Goal: Use online tool/utility: Utilize a website feature to perform a specific function

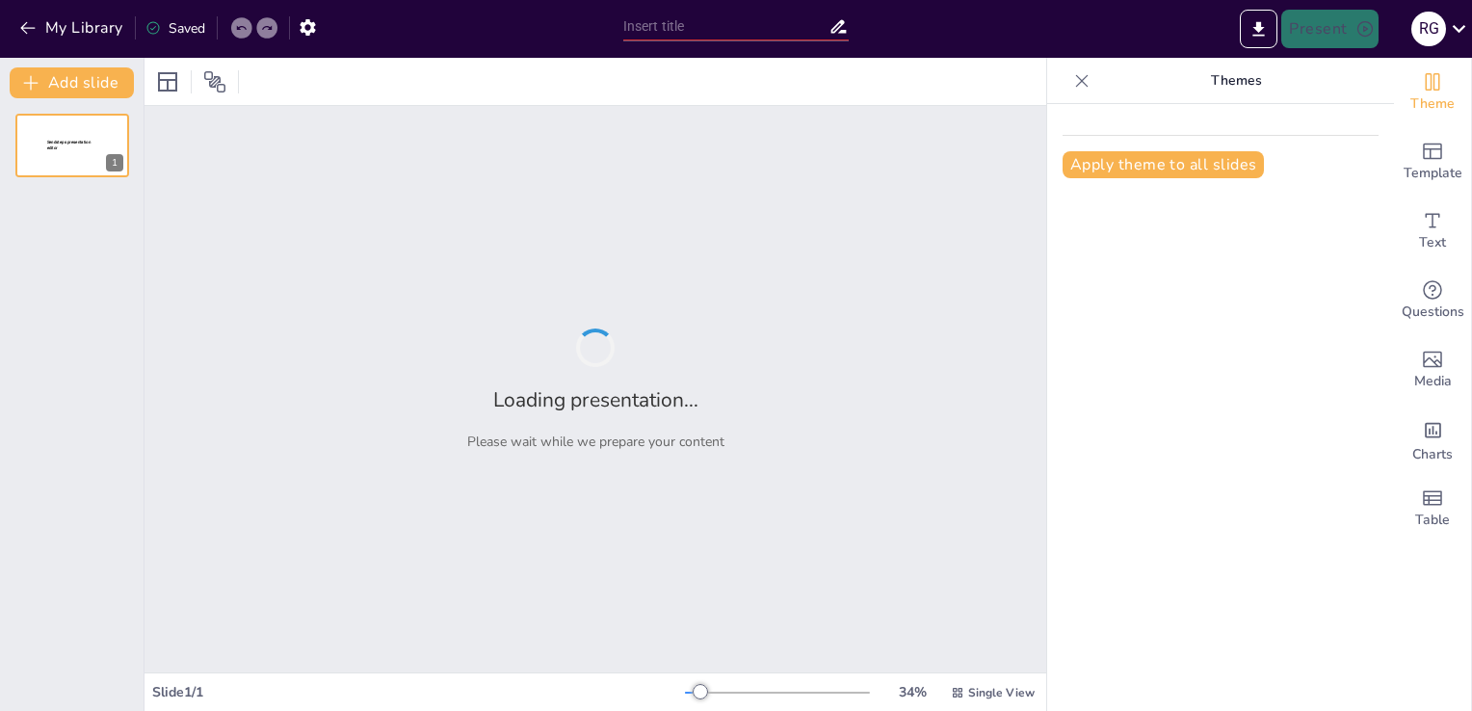
type input "Pasos Esenciales para Crear Tablas Dinámicas en Microsoft Excel"
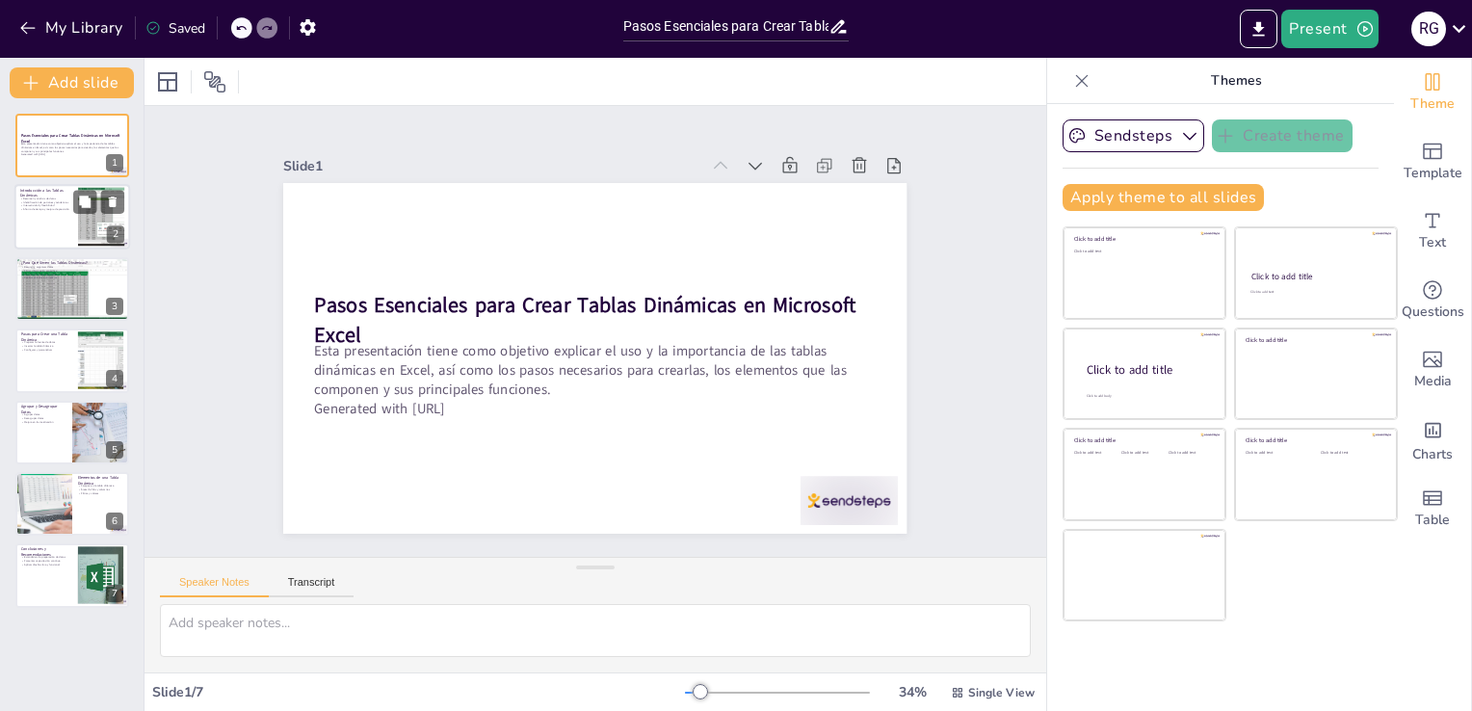
click at [66, 212] on div "Resumen y análisis de datos Identificación de patrones y tendencias Interactivi…" at bounding box center [46, 206] width 52 height 16
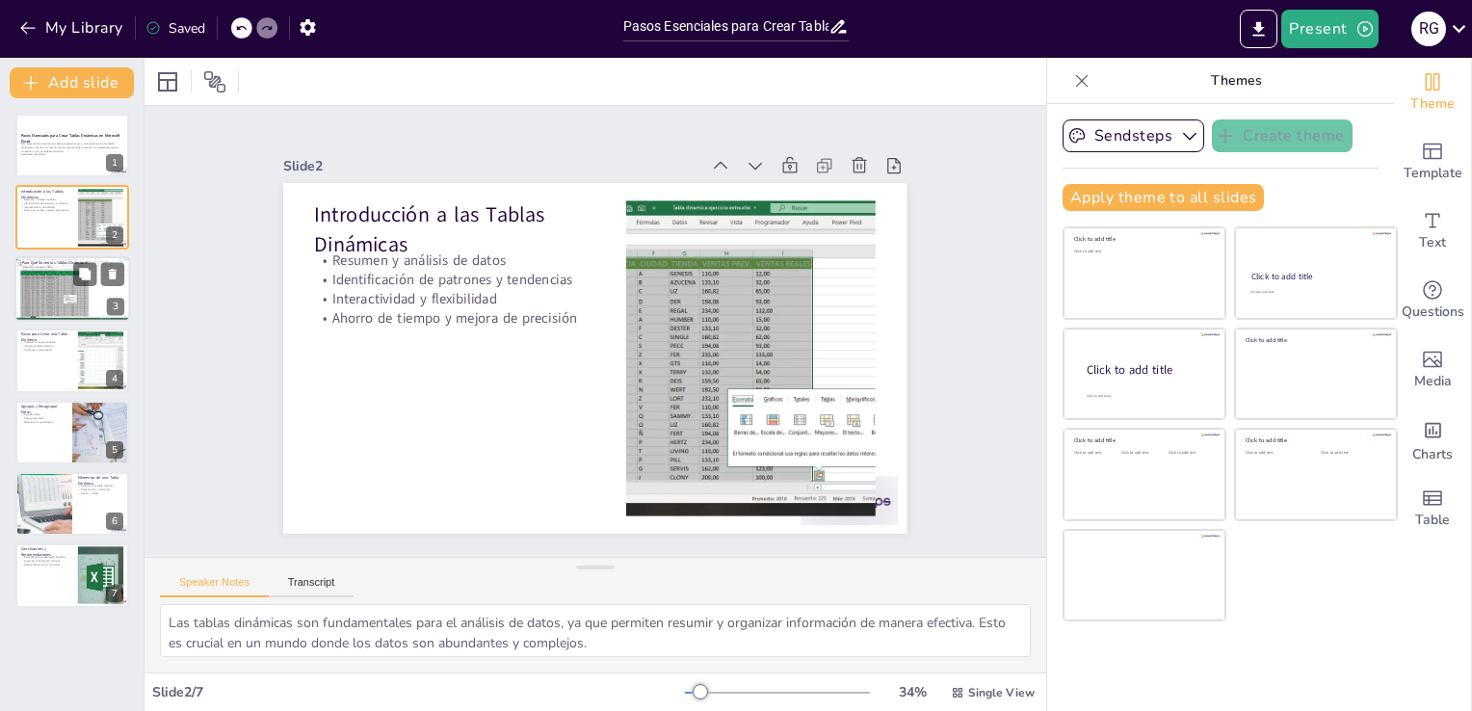
click at [44, 292] on div at bounding box center [72, 289] width 116 height 66
type textarea "La capacidad de resumir y organizar datos es fundamental para una comprensión c…"
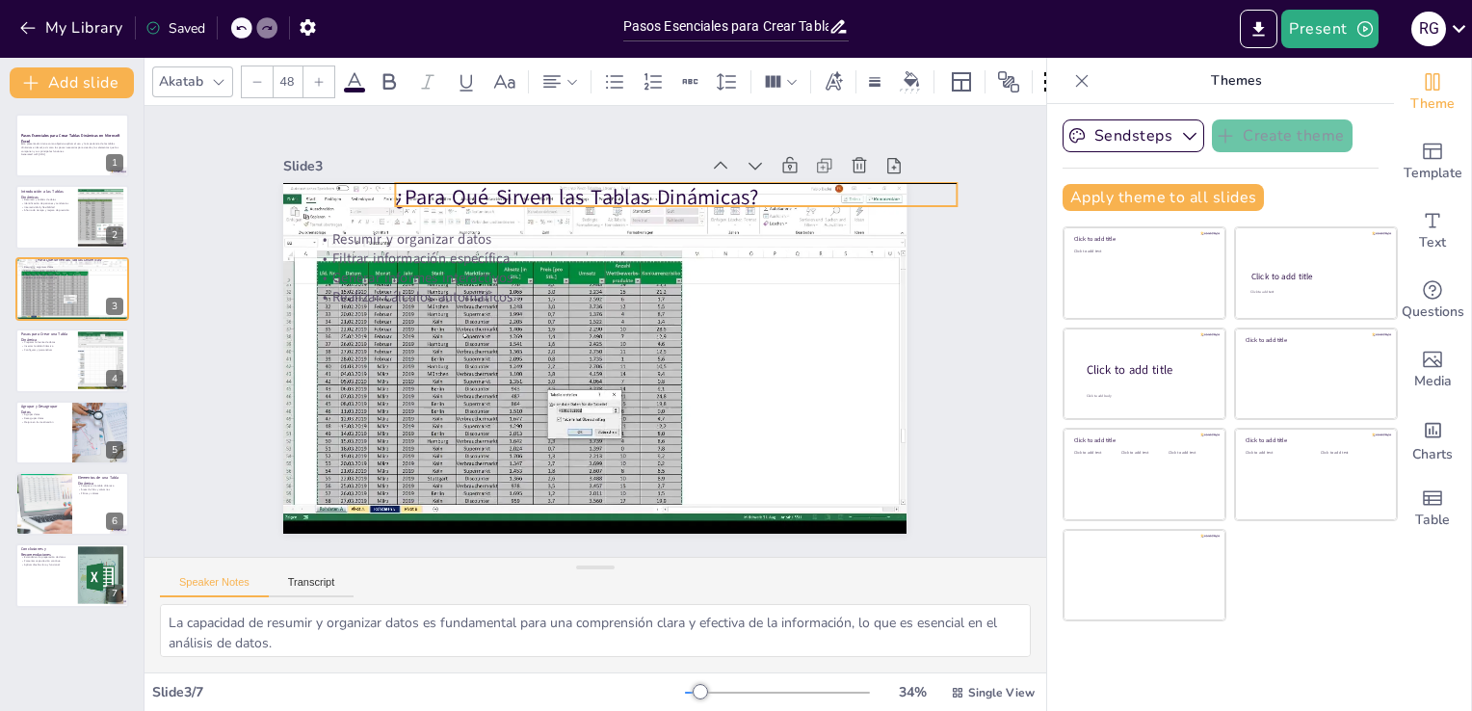
drag, startPoint x: 620, startPoint y: 208, endPoint x: 701, endPoint y: 196, distance: 81.9
click at [701, 196] on p "¿Para Qué Sirven las Tablas Dinámicas?" at bounding box center [720, 426] width 88 height 561
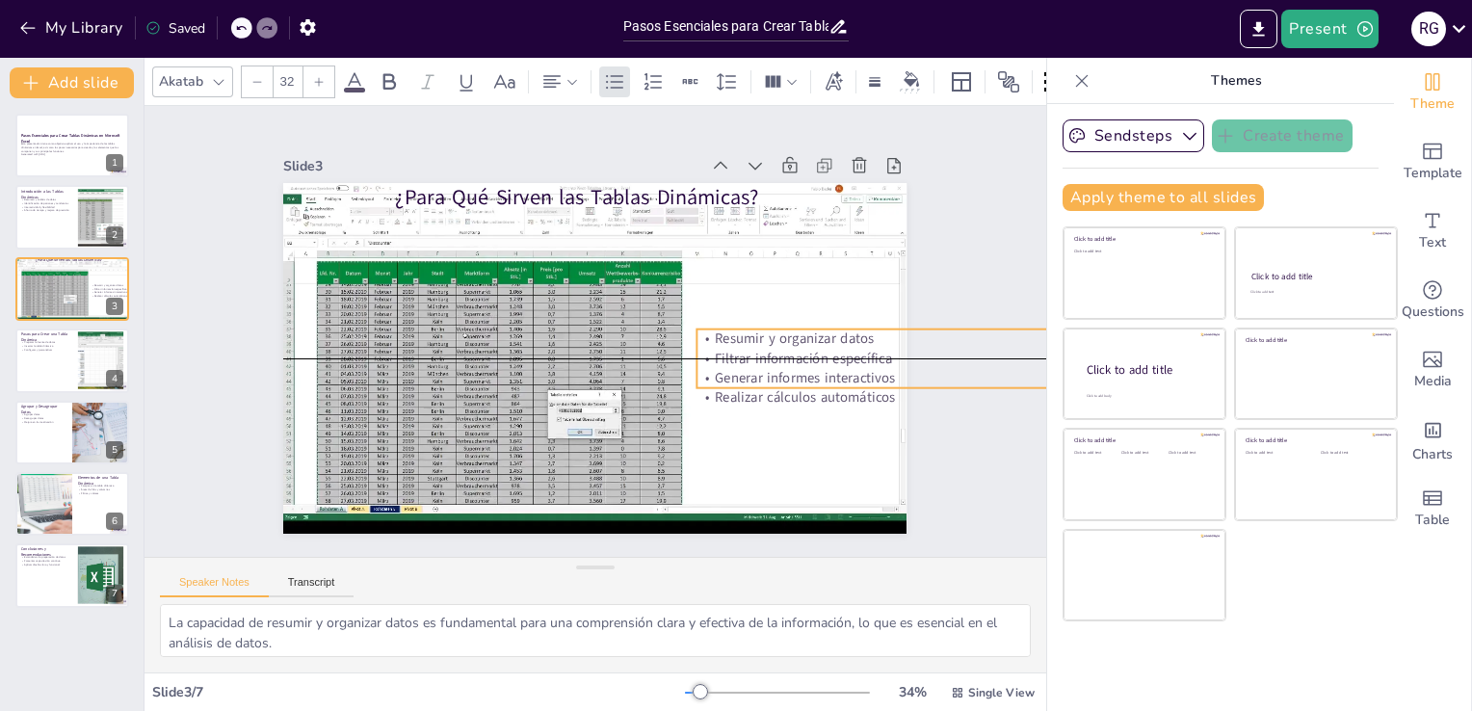
drag, startPoint x: 361, startPoint y: 271, endPoint x: 744, endPoint y: 374, distance: 396.2
click at [744, 398] on p "Generar informes interactivos" at bounding box center [946, 494] width 540 height 192
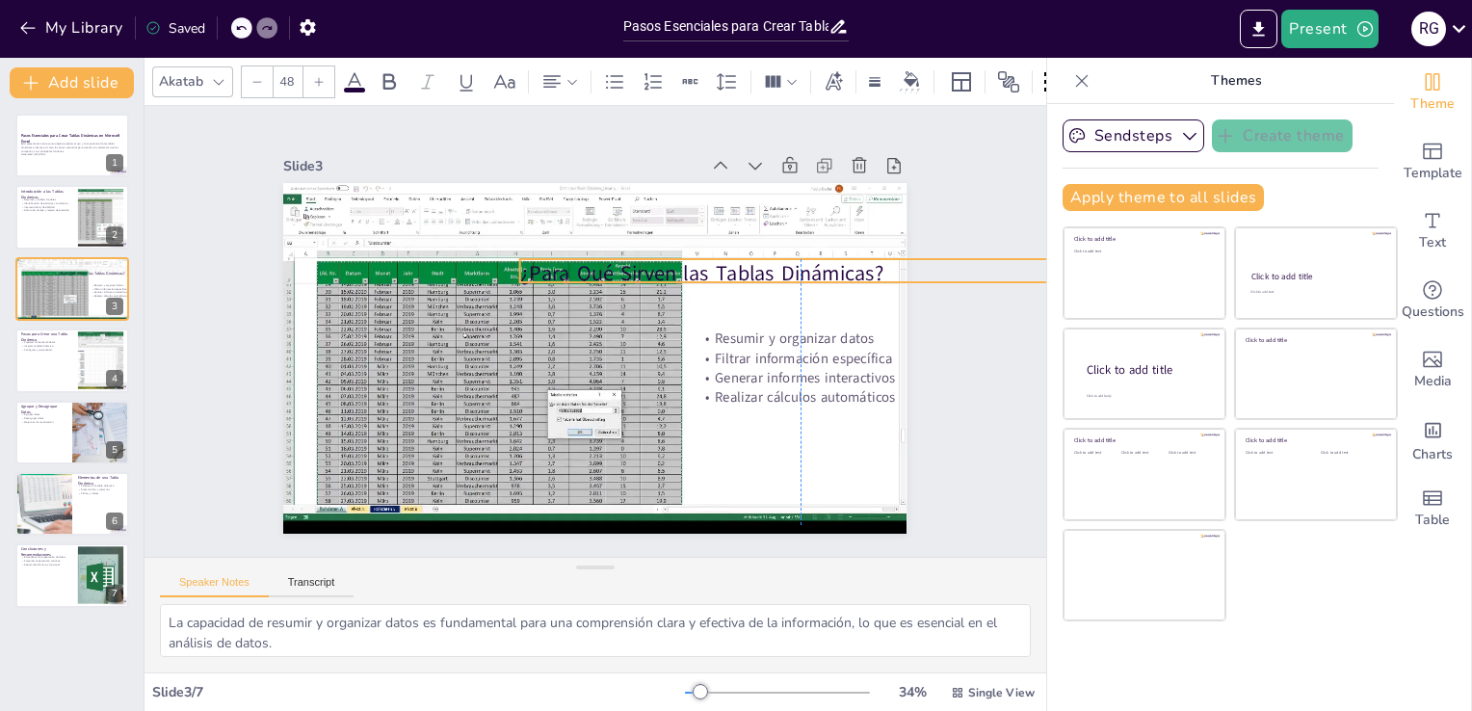
drag, startPoint x: 609, startPoint y: 195, endPoint x: 732, endPoint y: 273, distance: 146.0
click at [732, 273] on p "¿Para Qué Sirven las Tablas Dinámicas?" at bounding box center [795, 406] width 471 height 354
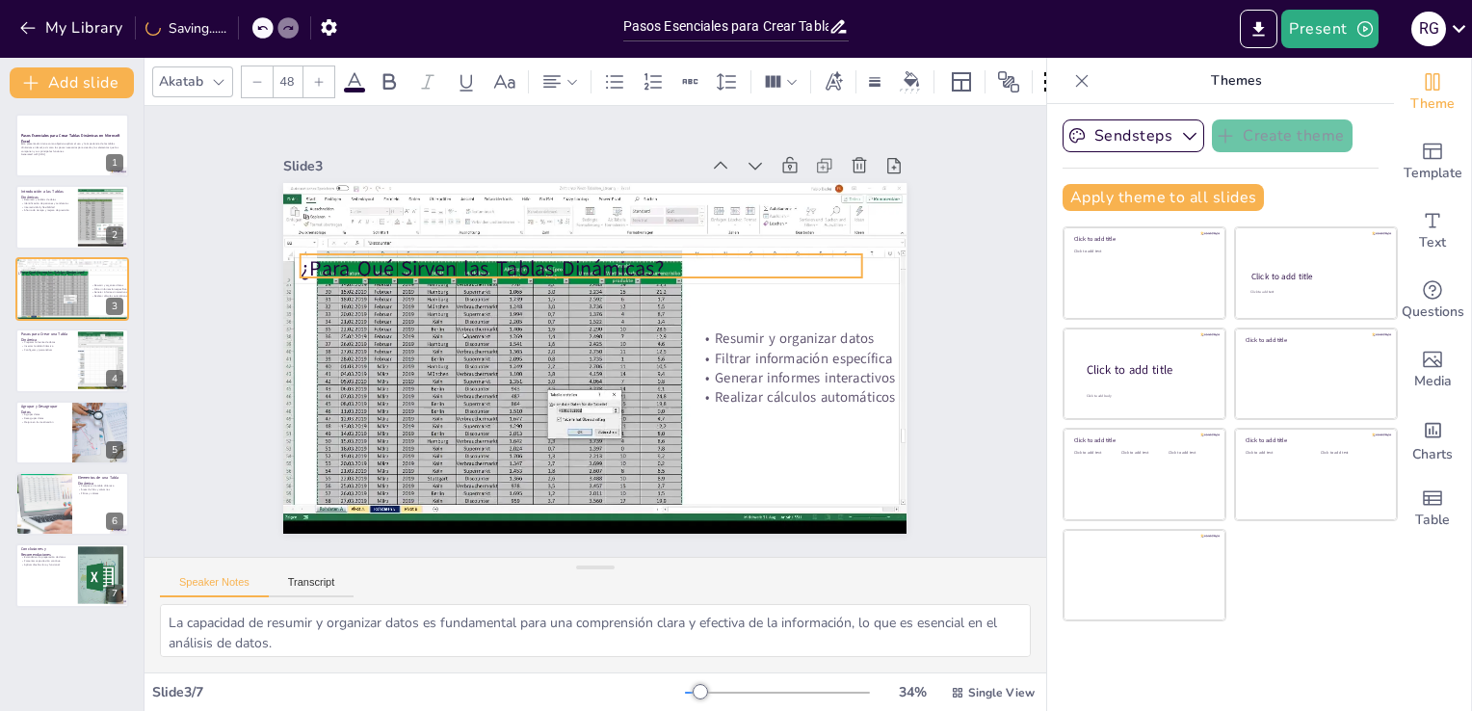
drag, startPoint x: 809, startPoint y: 264, endPoint x: 590, endPoint y: 257, distance: 219.8
click at [590, 257] on p "¿Para Qué Sirven las Tablas Dinámicas?" at bounding box center [594, 268] width 555 height 146
click at [851, 381] on div at bounding box center [861, 391] width 20 height 20
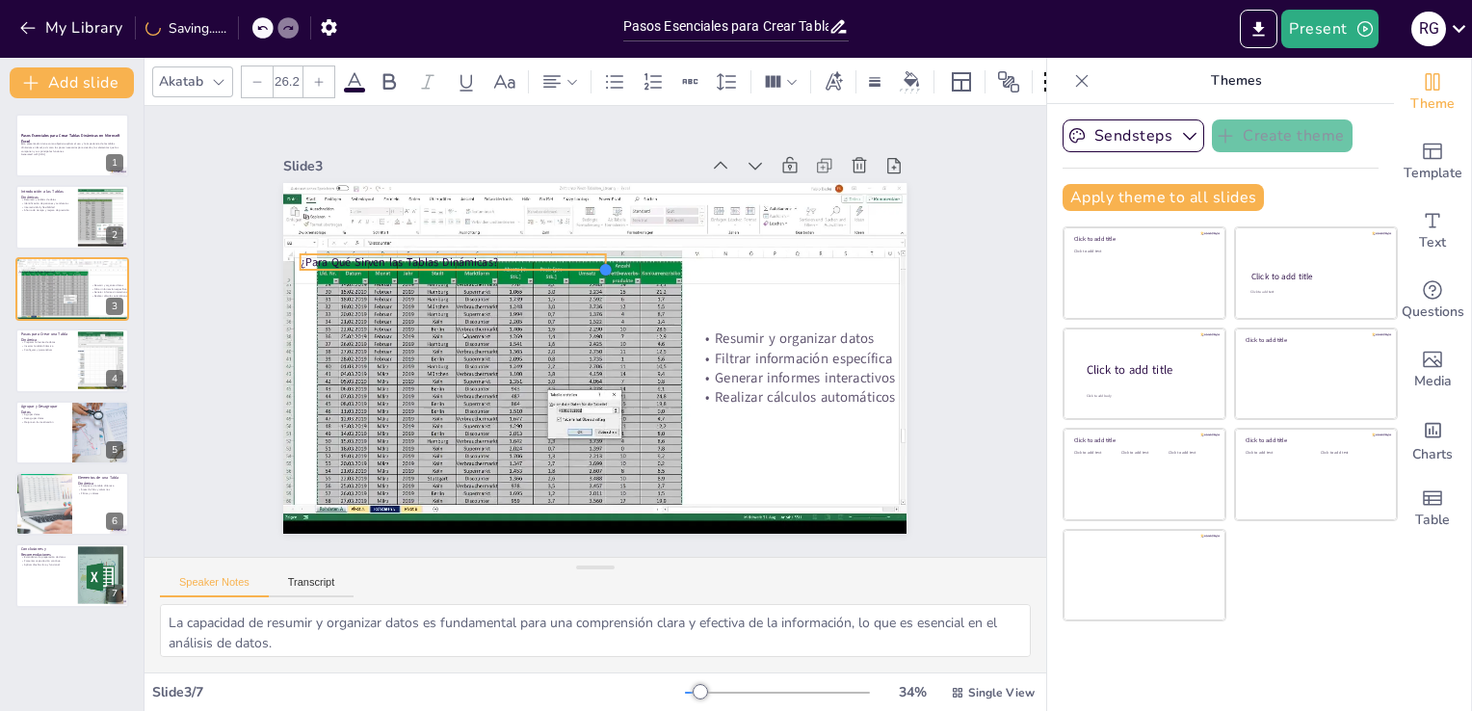
type input "26.1"
drag, startPoint x: 848, startPoint y: 271, endPoint x: 592, endPoint y: 255, distance: 256.8
click at [609, 265] on div at bounding box center [618, 274] width 18 height 18
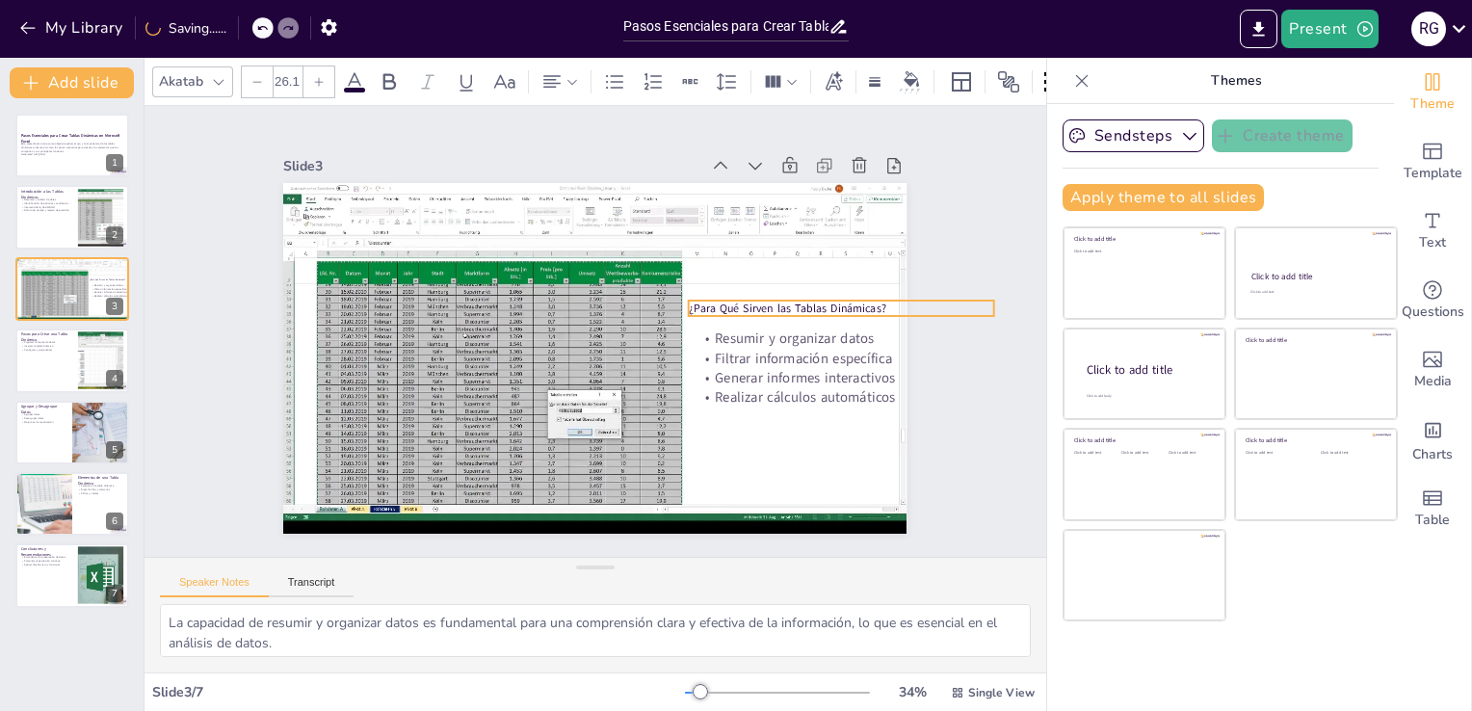
drag, startPoint x: 505, startPoint y: 256, endPoint x: 893, endPoint y: 303, distance: 391.1
click at [893, 303] on div "Slide 1 Pasos Esenciales para Crear Tablas Dinámicas en Microsoft Excel Esta pr…" at bounding box center [596, 331] width 830 height 757
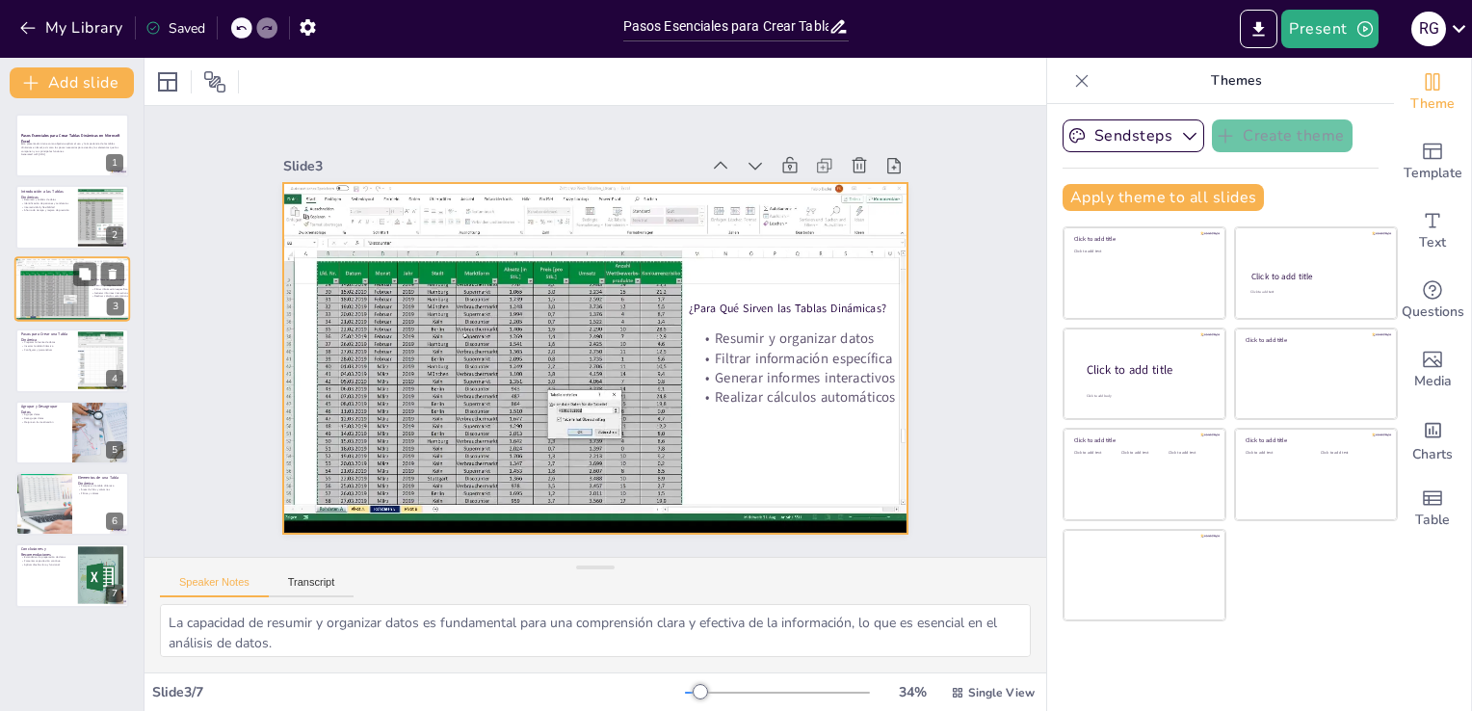
click at [37, 283] on div at bounding box center [72, 289] width 116 height 66
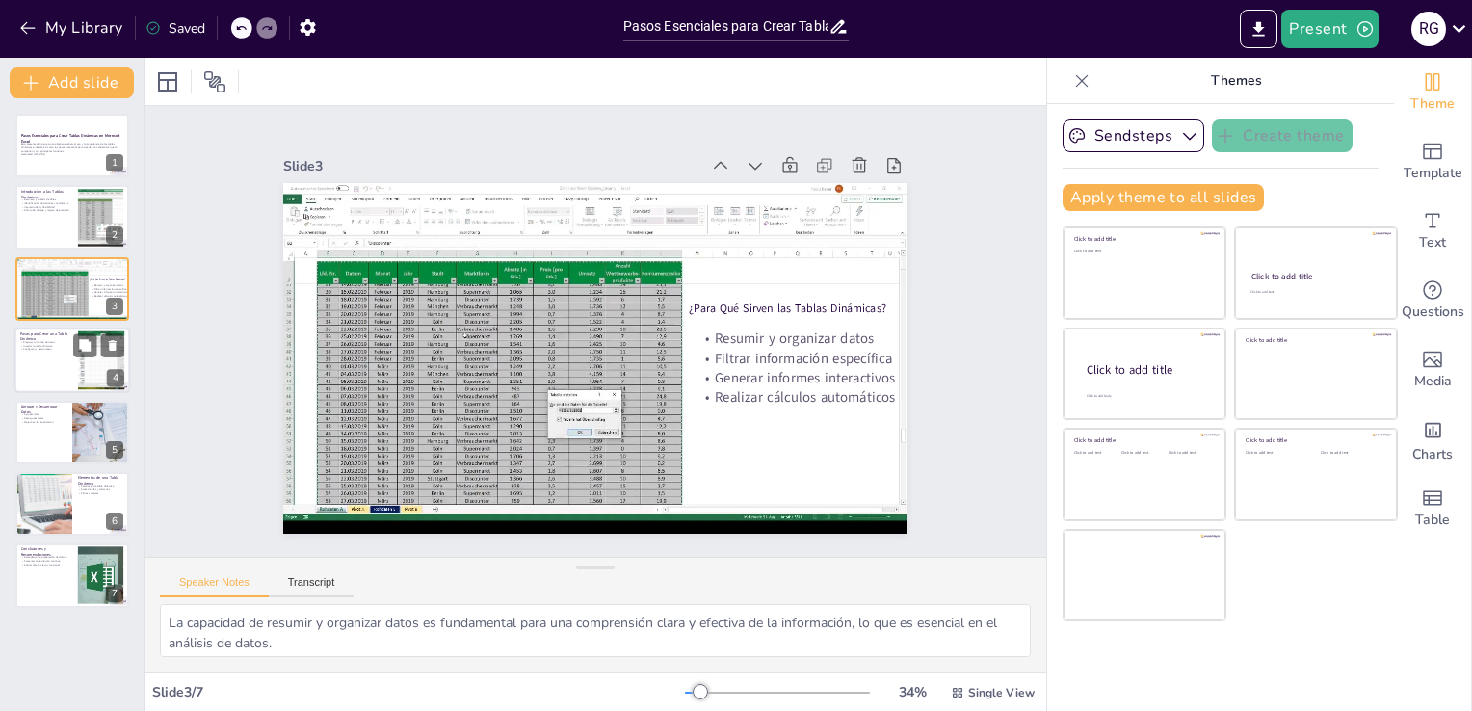
click at [54, 364] on div at bounding box center [72, 361] width 116 height 66
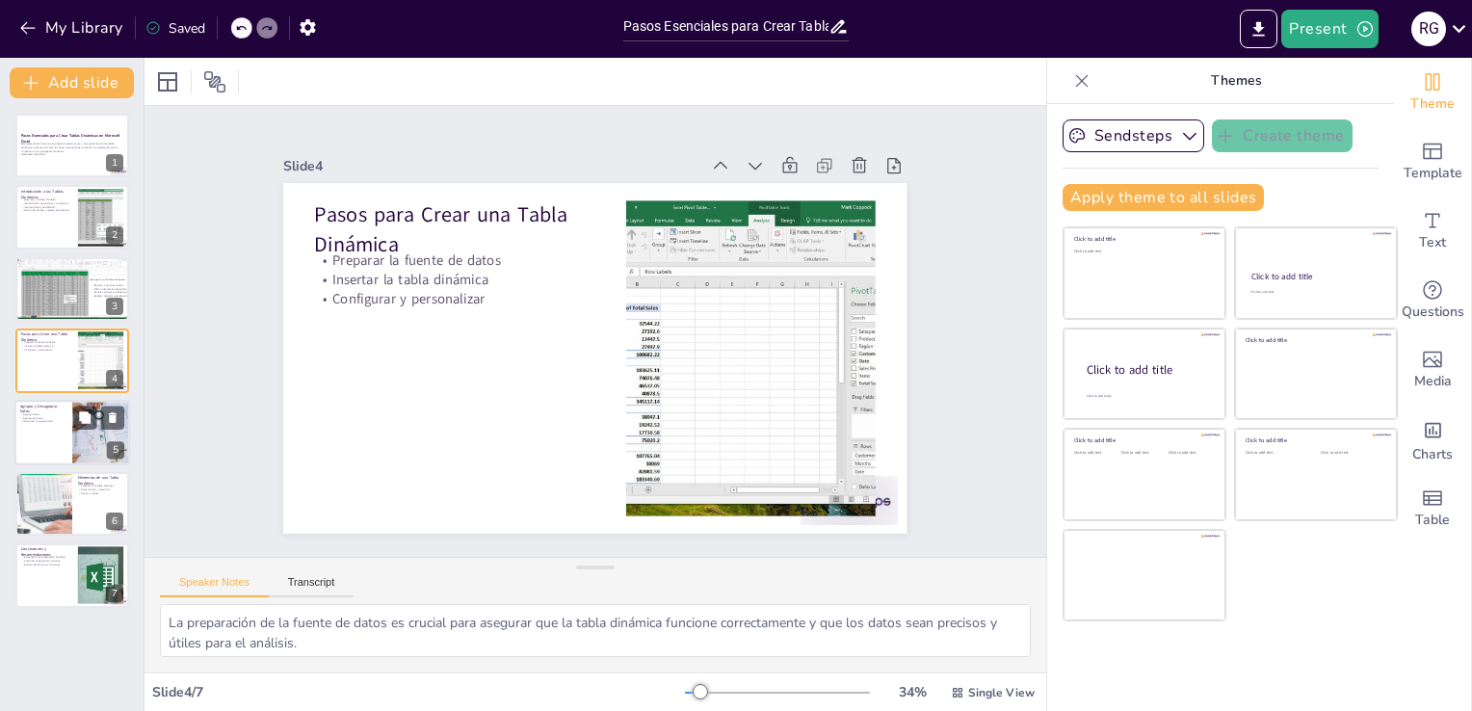
click at [50, 430] on div at bounding box center [72, 433] width 116 height 66
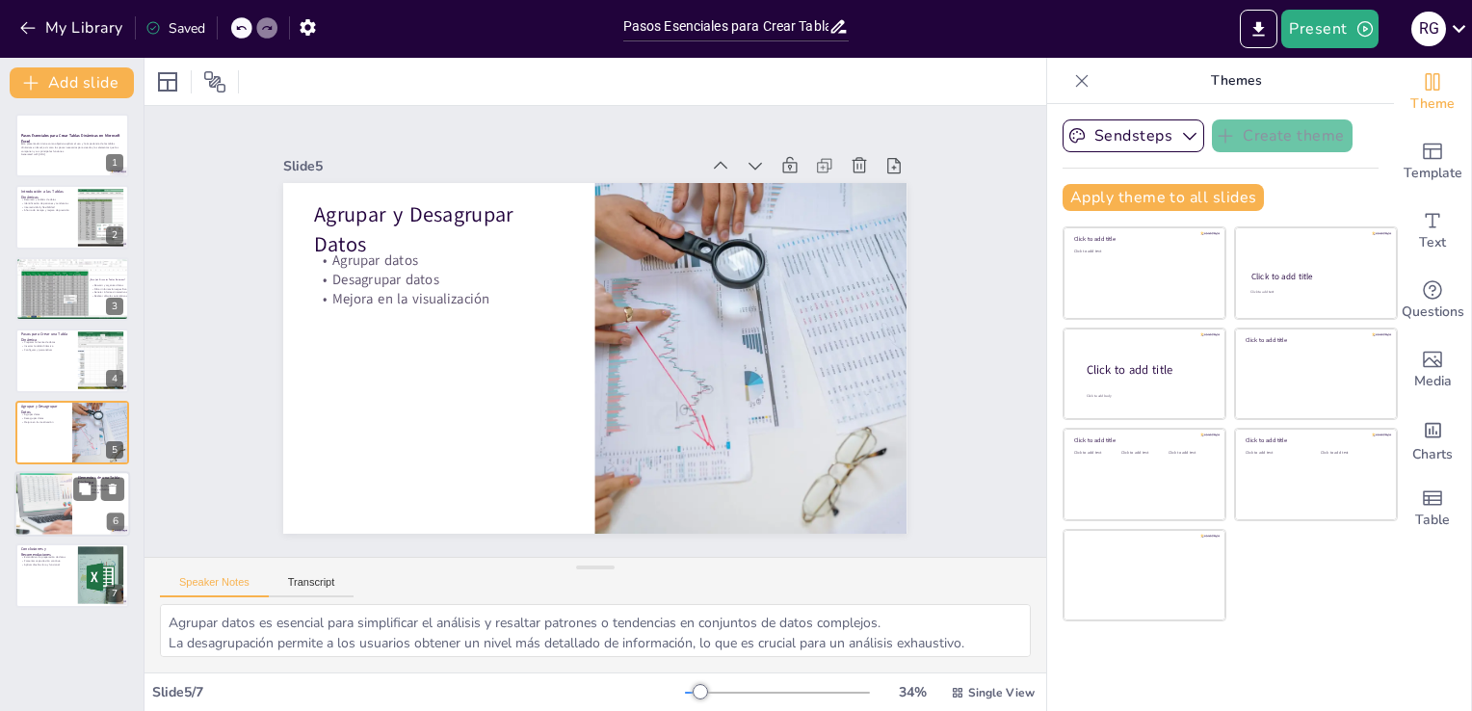
click at [61, 495] on div at bounding box center [44, 504] width 116 height 66
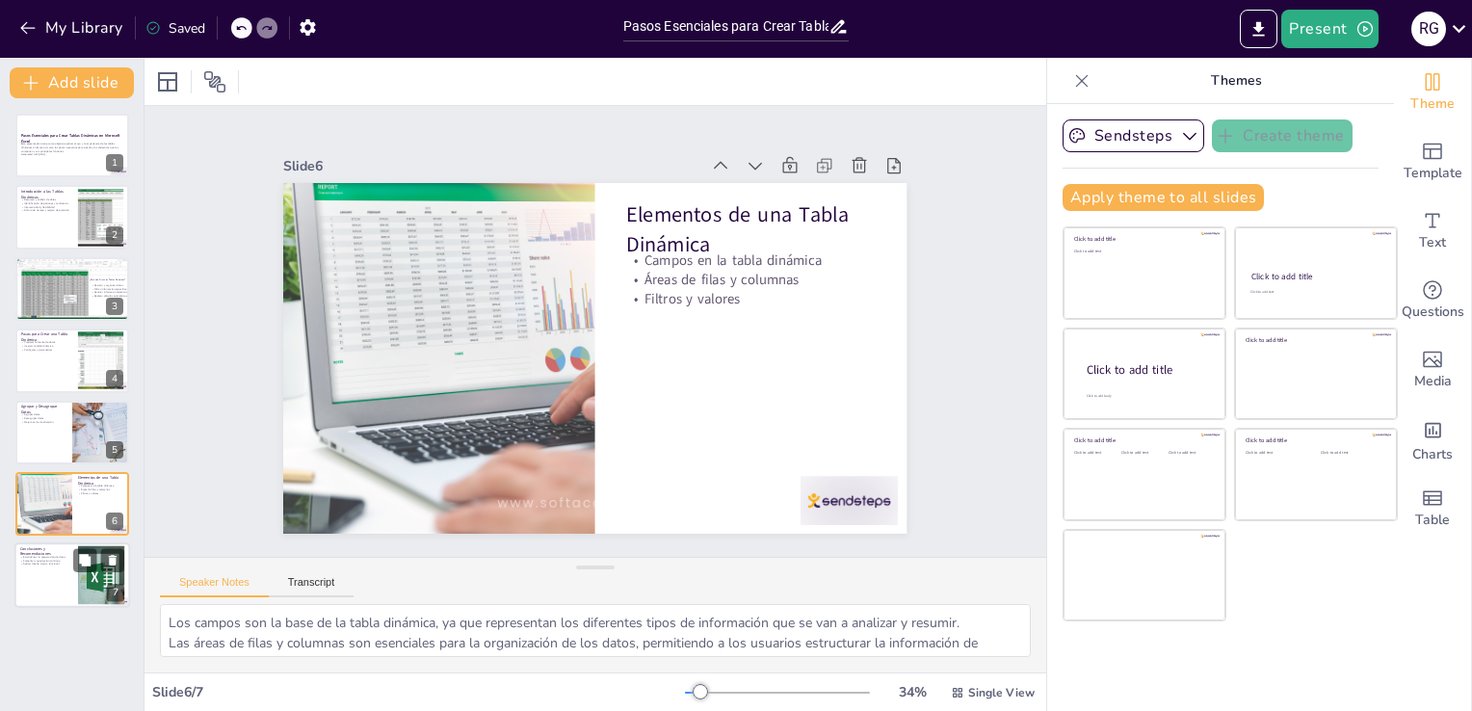
click at [39, 581] on div at bounding box center [72, 577] width 116 height 66
type textarea "La estandarización en la preparación de datos es crucial para asegurar que las …"
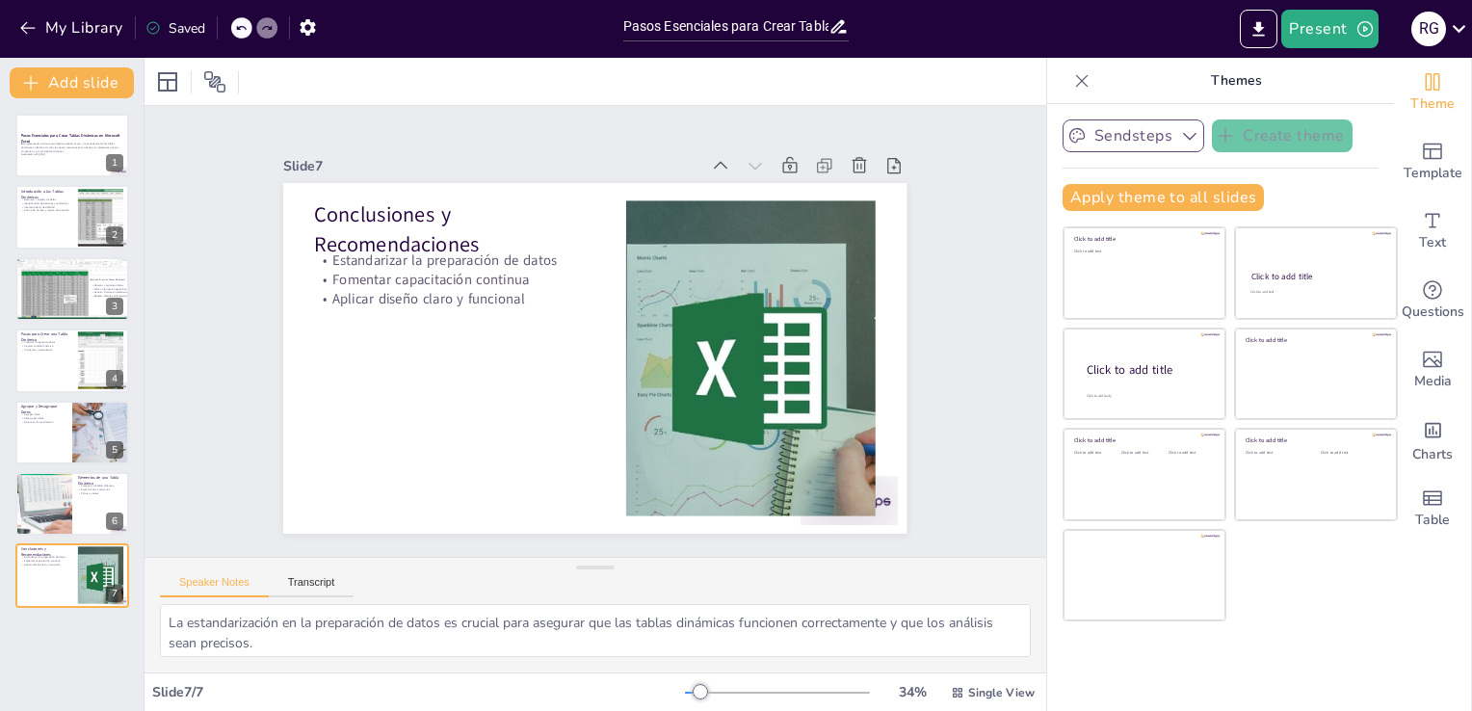
click at [1182, 137] on icon "button" at bounding box center [1189, 135] width 19 height 19
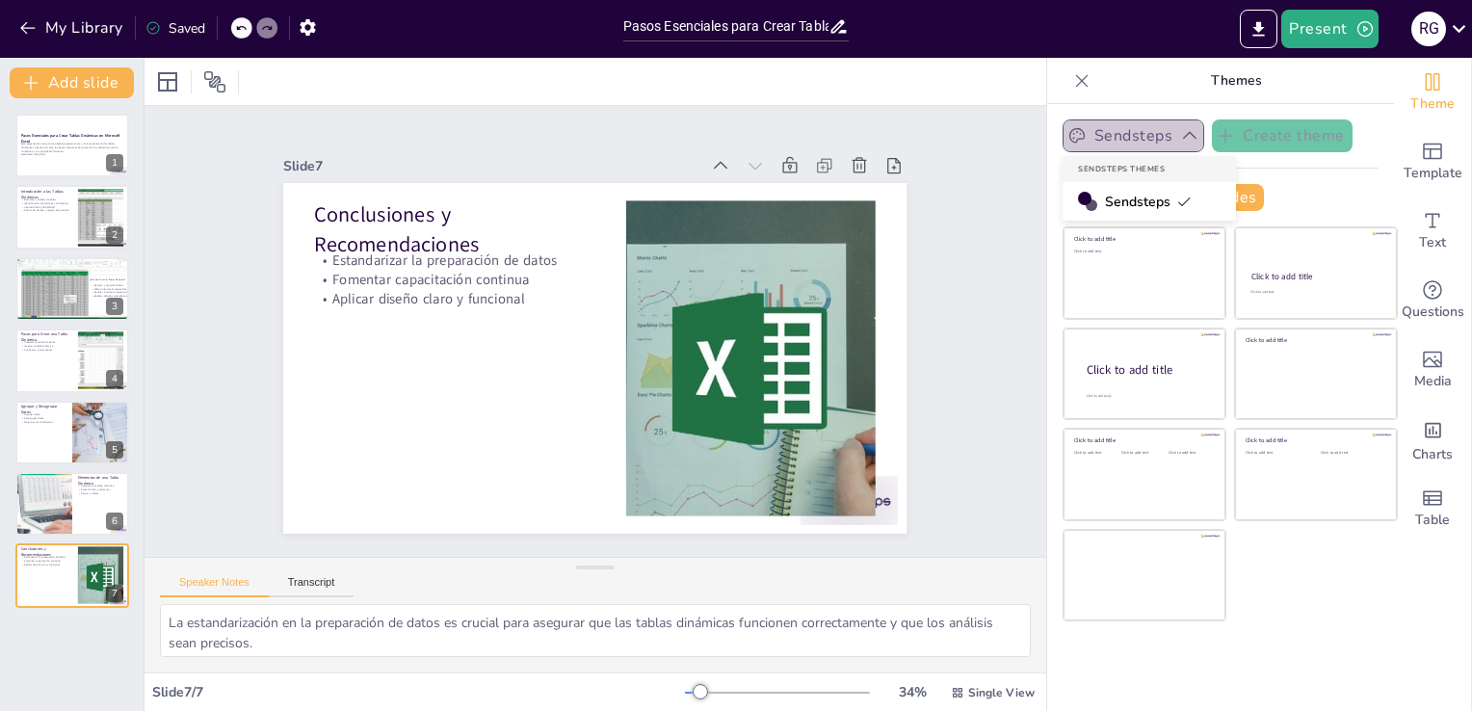
click at [1182, 137] on icon "button" at bounding box center [1189, 135] width 19 height 19
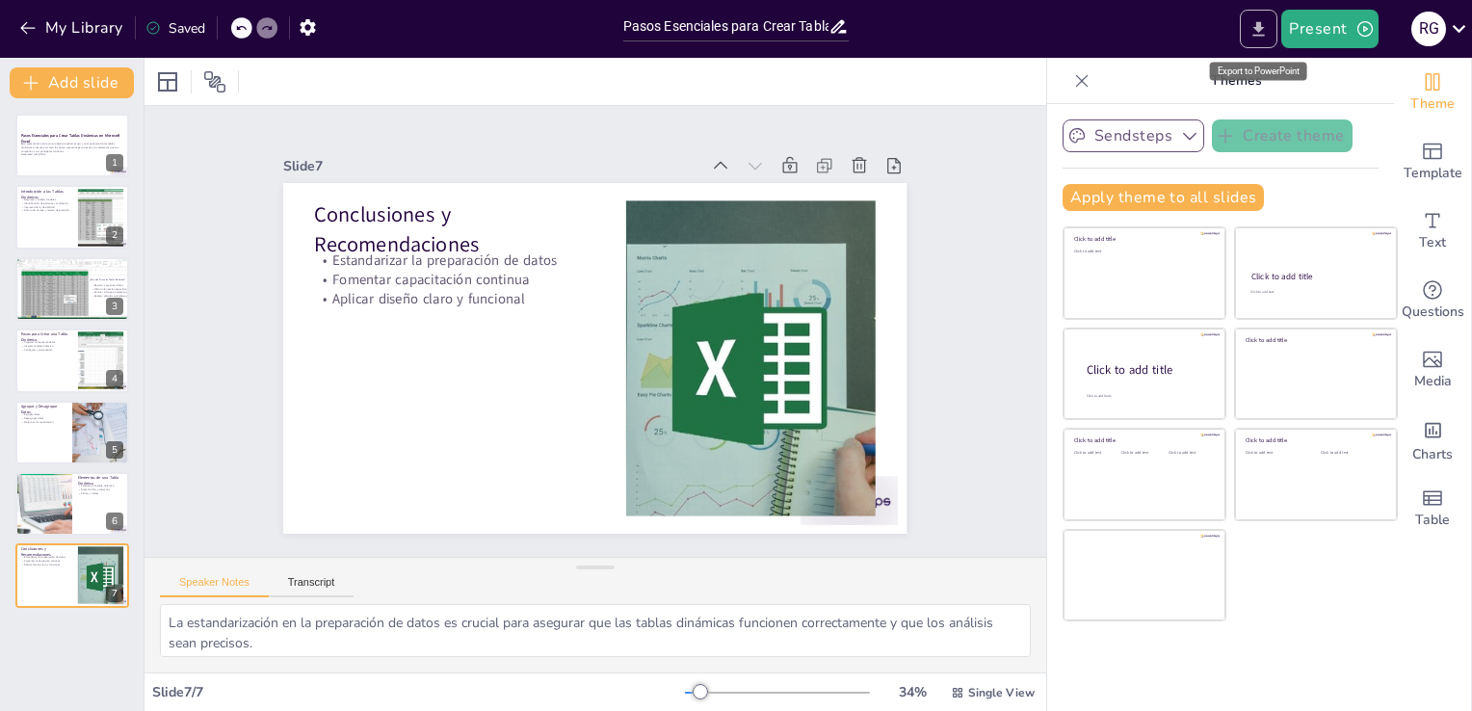
click at [1256, 31] on icon "Export to PowerPoint" at bounding box center [1259, 29] width 20 height 20
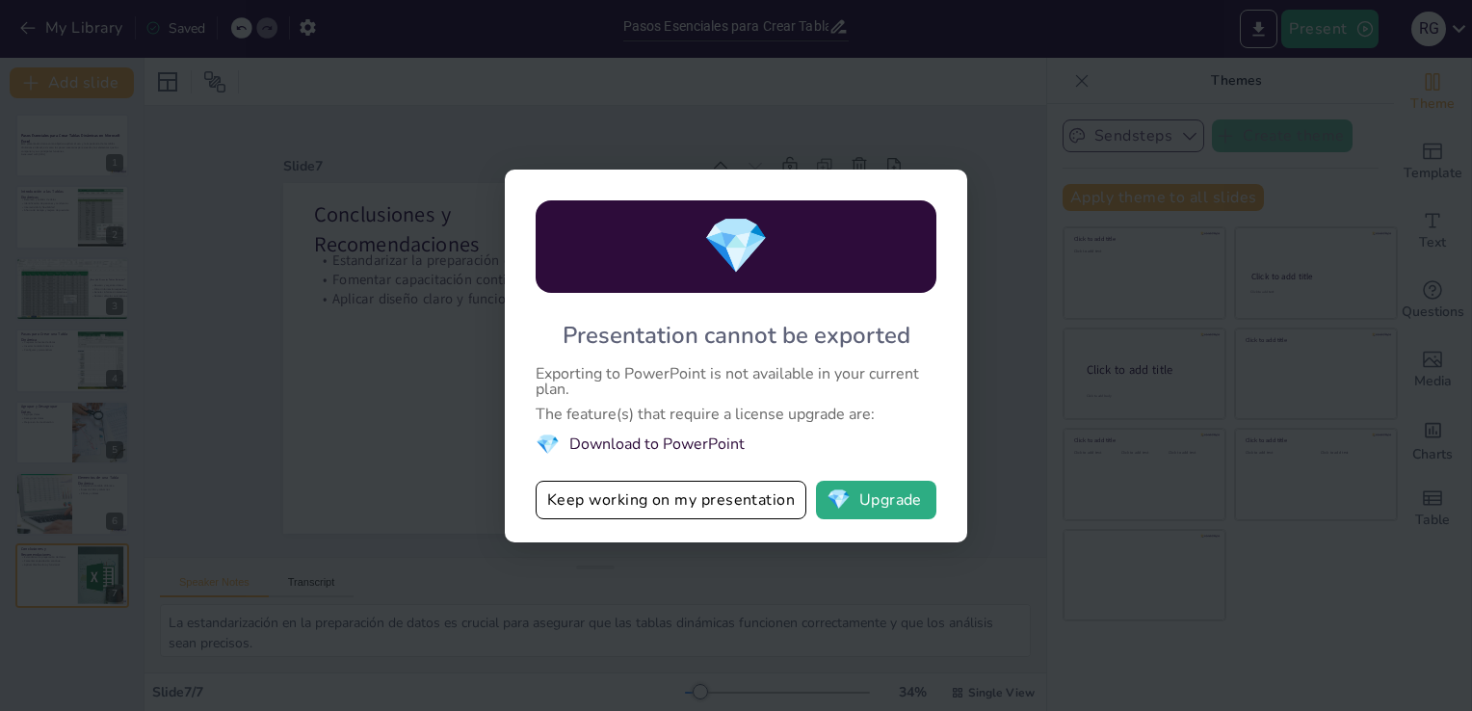
drag, startPoint x: 554, startPoint y: 321, endPoint x: 739, endPoint y: 409, distance: 204.8
click at [739, 409] on div "💎 Presentation cannot be exported Exporting to PowerPoint is not available in y…" at bounding box center [736, 356] width 463 height 373
click at [591, 372] on div "Exporting to PowerPoint is not available in your current plan." at bounding box center [736, 381] width 401 height 31
drag, startPoint x: 587, startPoint y: 366, endPoint x: 532, endPoint y: 315, distance: 75.0
click at [532, 315] on div "💎 Presentation cannot be exported Exporting to PowerPoint is not available in y…" at bounding box center [736, 356] width 463 height 373
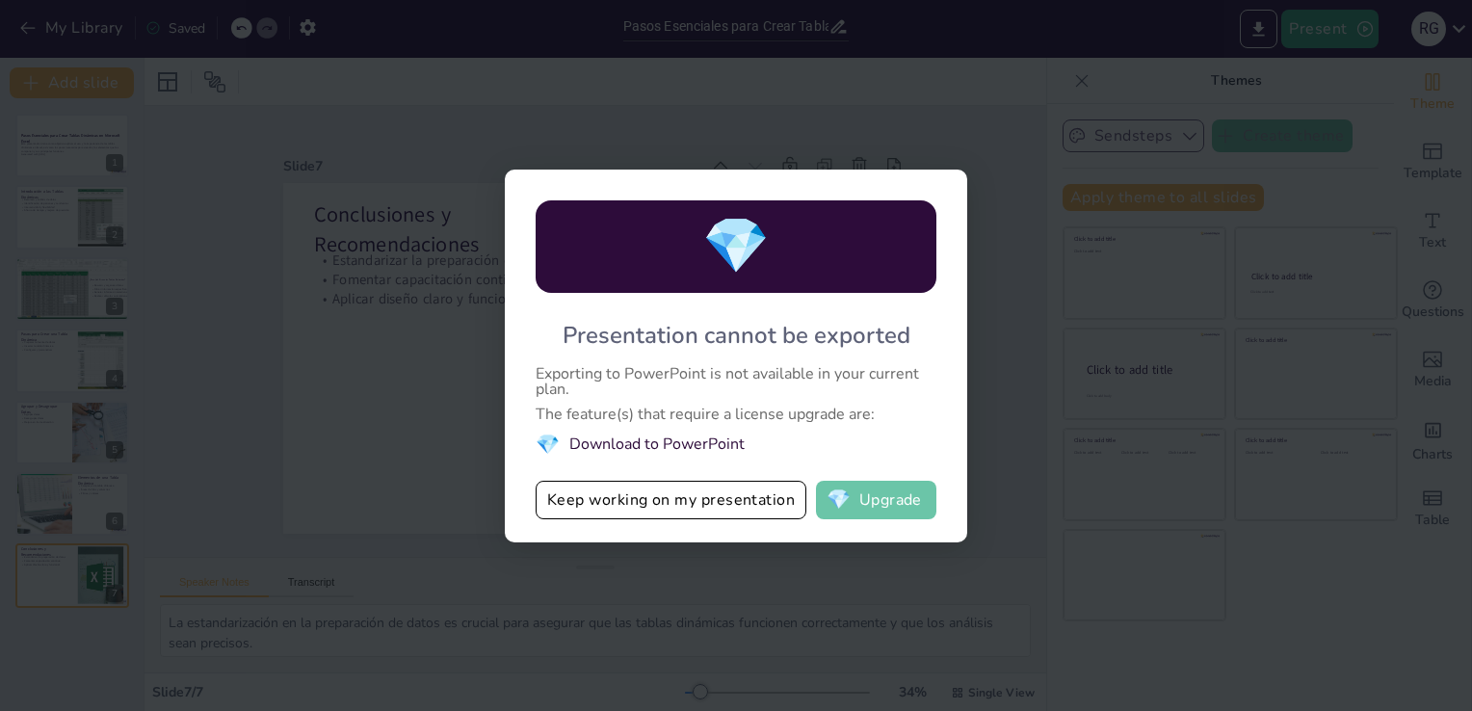
click at [853, 511] on button "💎 Upgrade" at bounding box center [876, 500] width 120 height 39
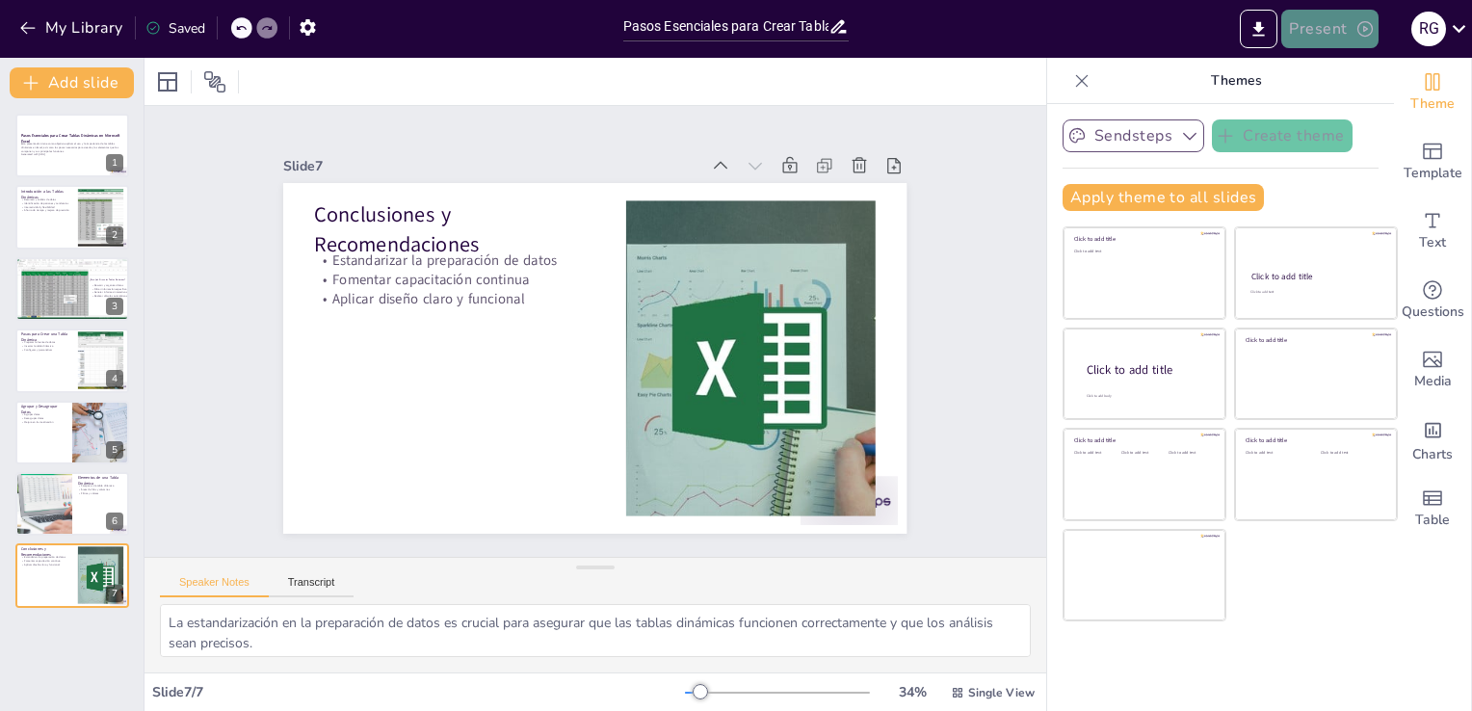
click at [1336, 33] on button "Present" at bounding box center [1330, 29] width 96 height 39
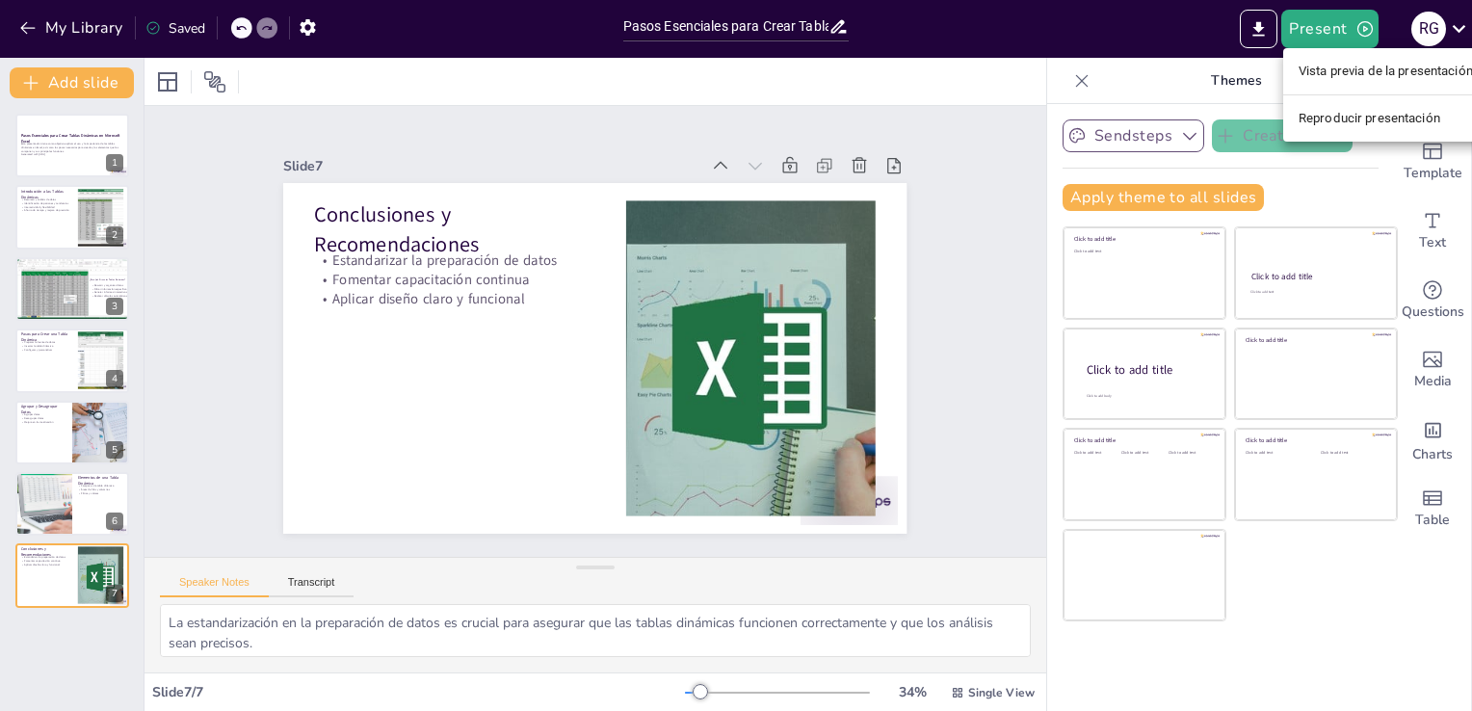
click at [1320, 113] on li "Reproducir presentación" at bounding box center [1386, 118] width 205 height 31
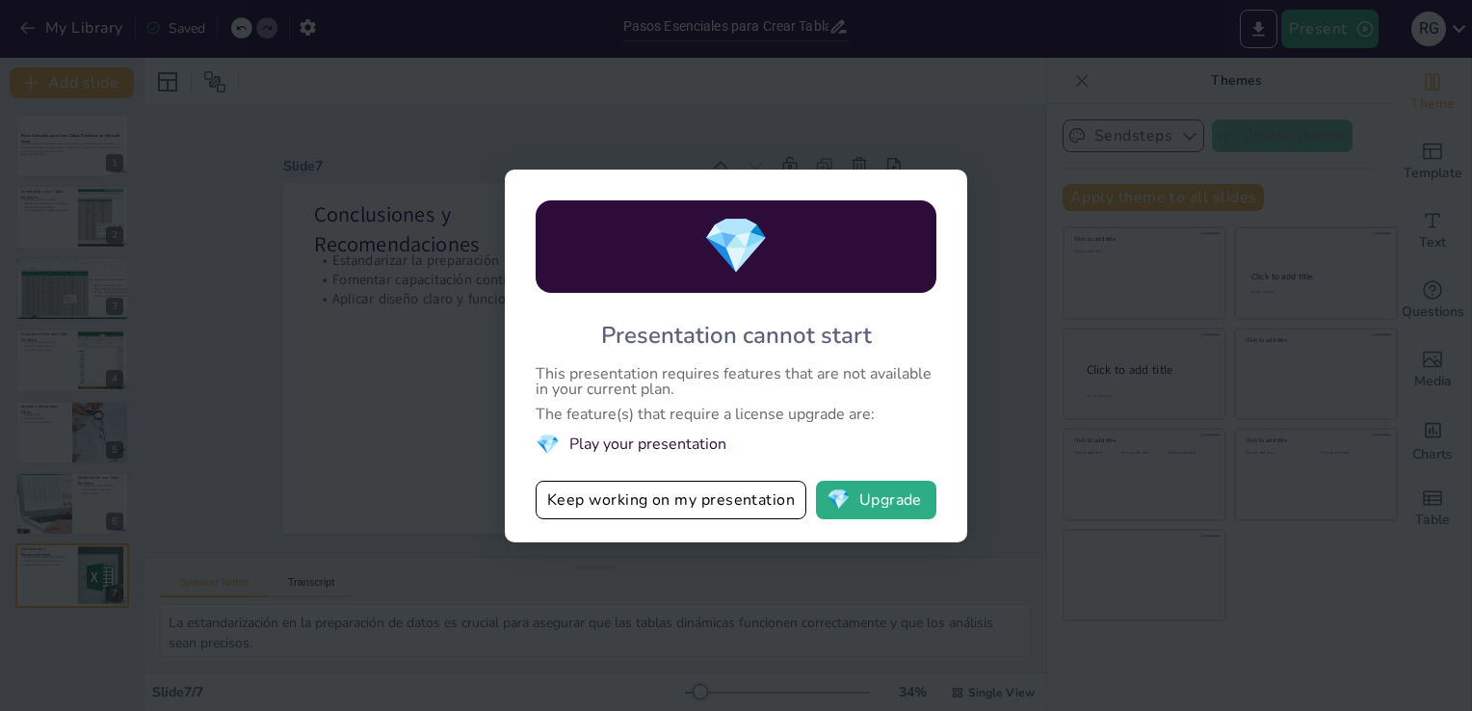
click at [935, 378] on div "This presentation requires features that are not available in your current plan." at bounding box center [736, 381] width 401 height 31
click at [996, 276] on div "💎 Presentation cannot start This presentation requires features that are not av…" at bounding box center [736, 355] width 1472 height 711
click at [664, 518] on button "Keep working on my presentation" at bounding box center [671, 500] width 271 height 39
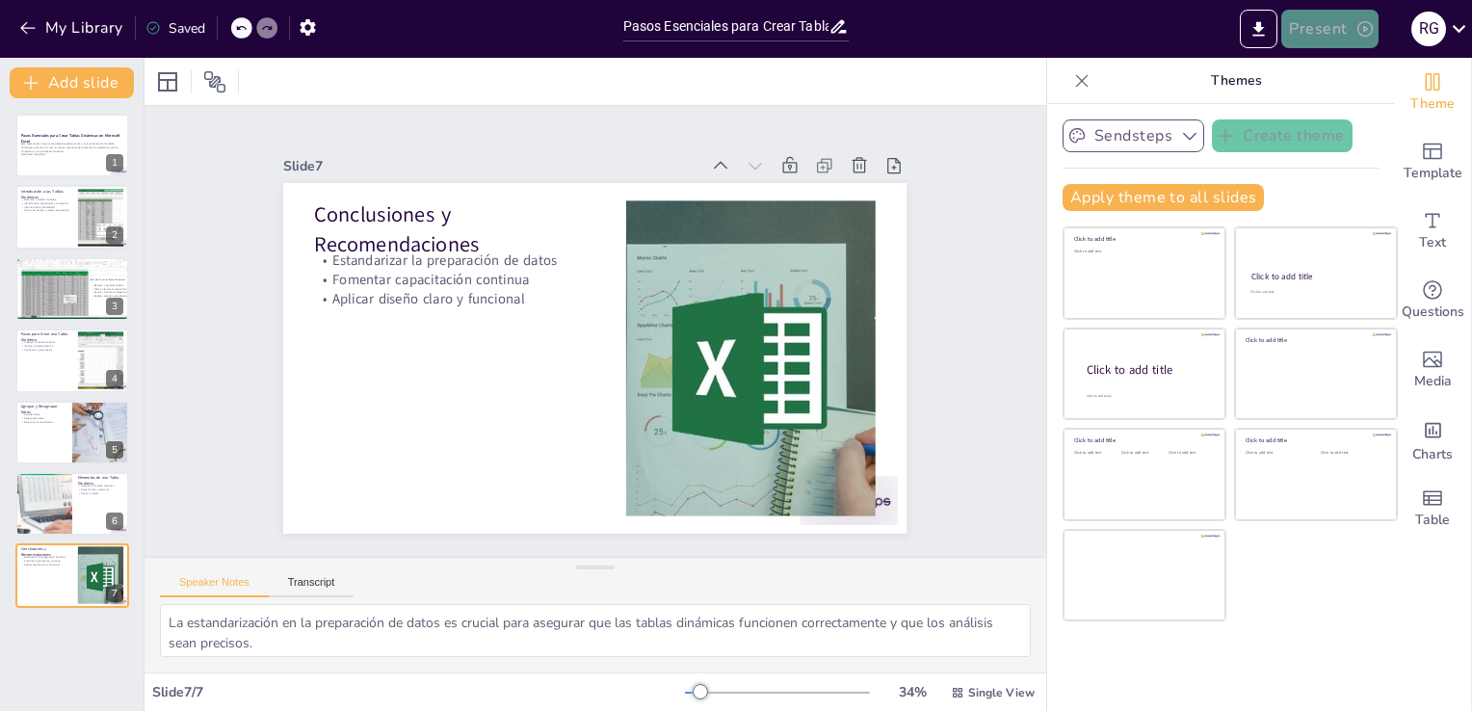
click at [1359, 41] on button "Present" at bounding box center [1330, 29] width 96 height 39
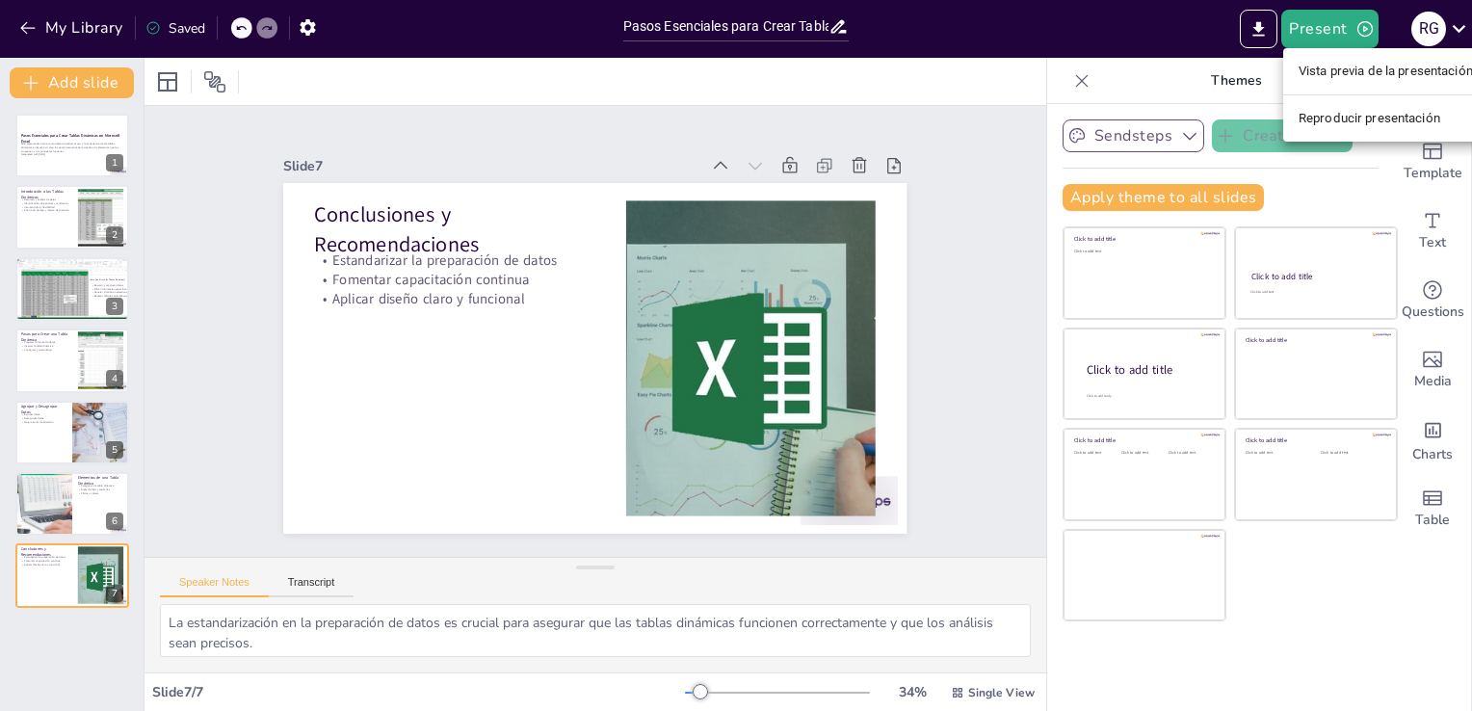
click at [299, 578] on div at bounding box center [736, 355] width 1472 height 711
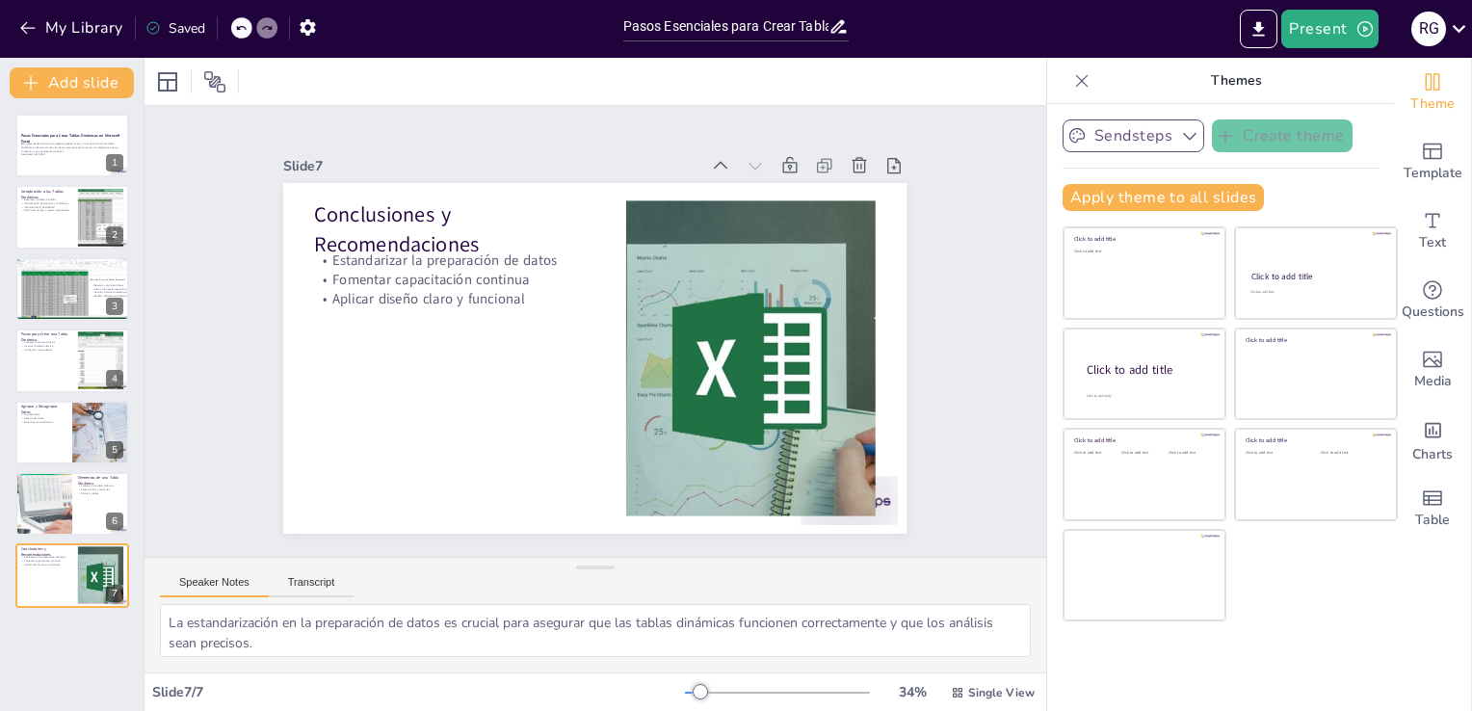
click at [240, 582] on button "Speaker Notes" at bounding box center [214, 586] width 109 height 21
click at [1347, 27] on button "Present" at bounding box center [1330, 29] width 96 height 39
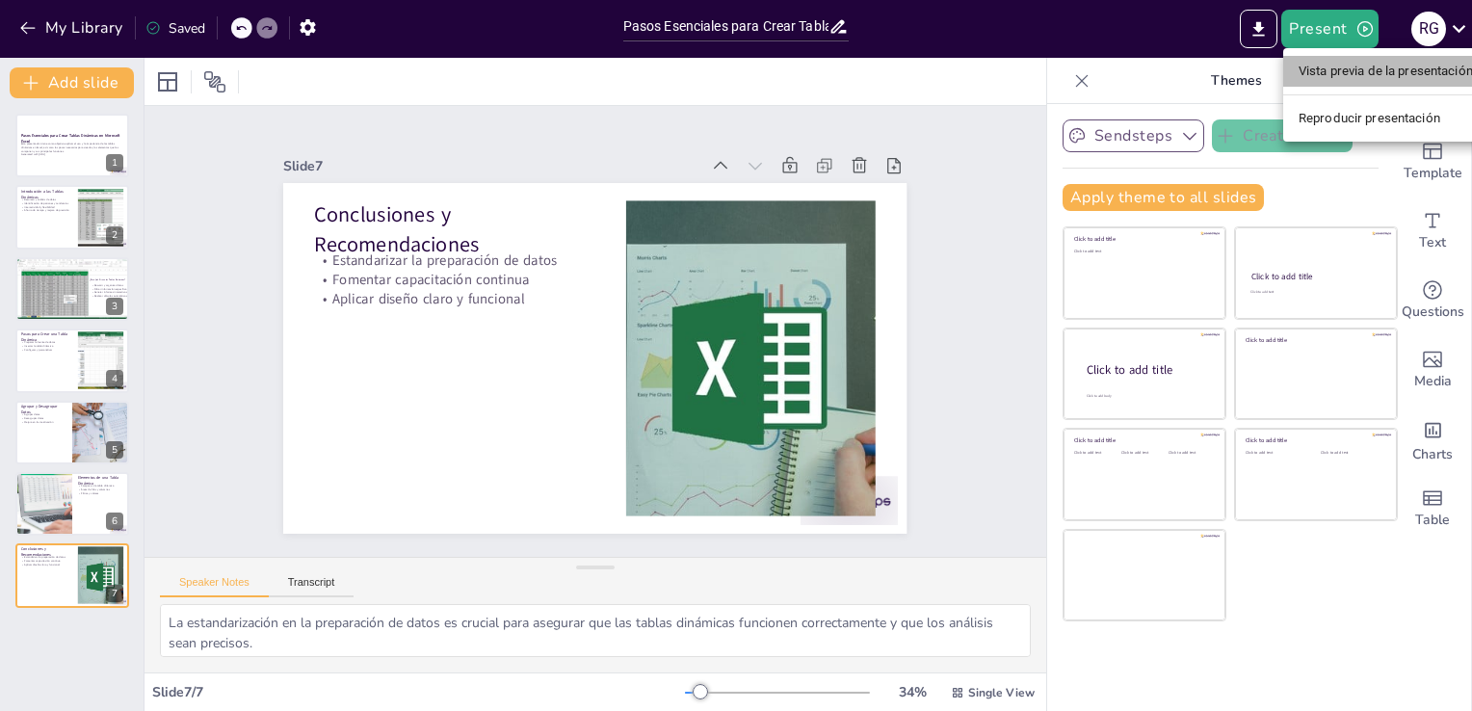
click at [1370, 74] on li "Vista previa de la presentación" at bounding box center [1386, 71] width 205 height 31
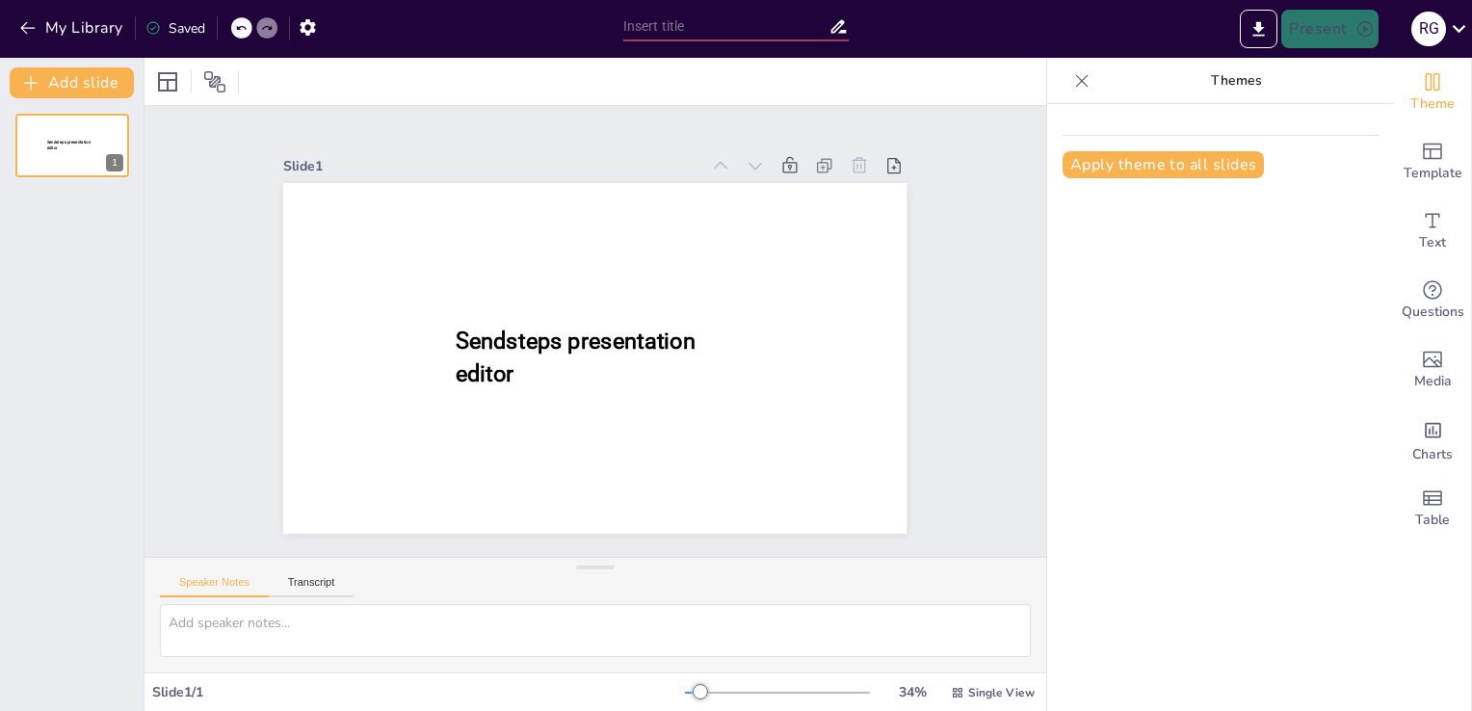
type input "Pasos Esenciales para Crear Tablas Dinámicas en Microsoft Excel"
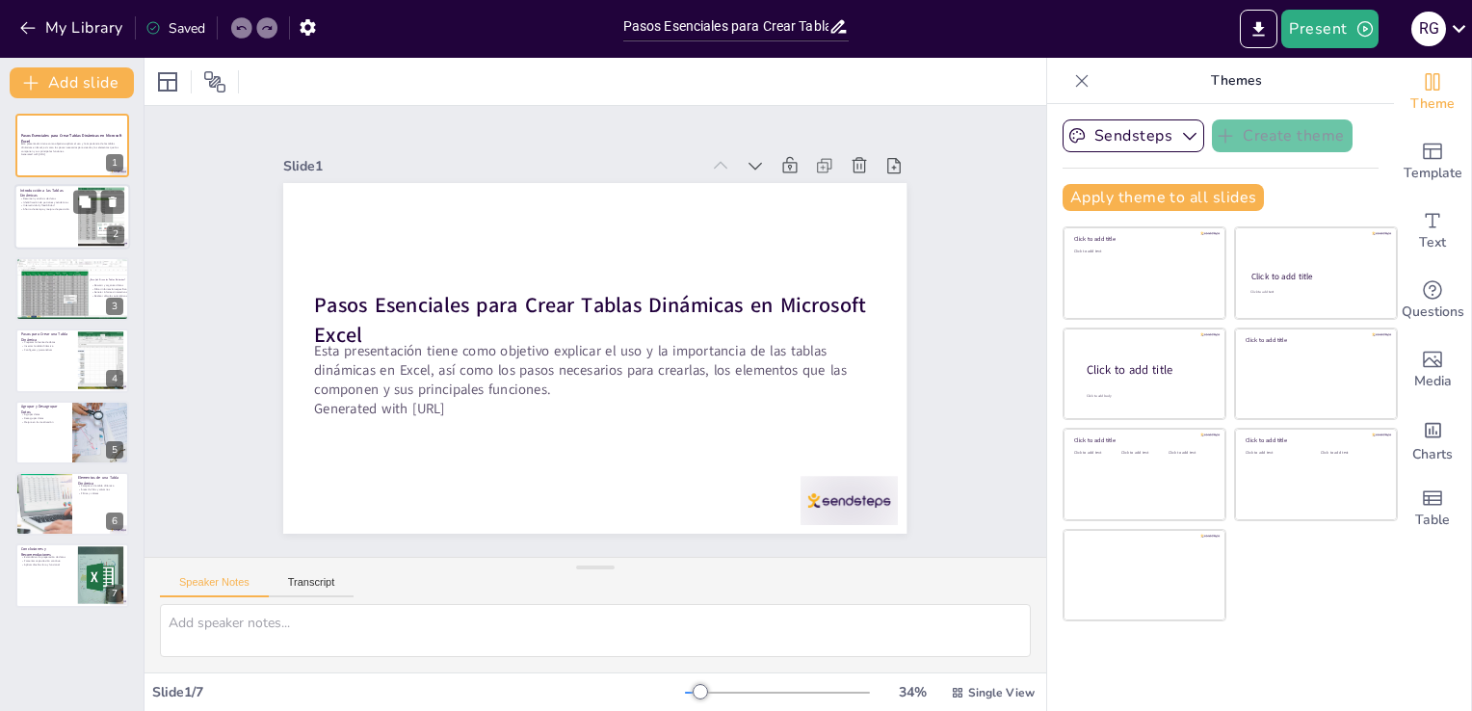
click at [47, 225] on div at bounding box center [72, 218] width 116 height 66
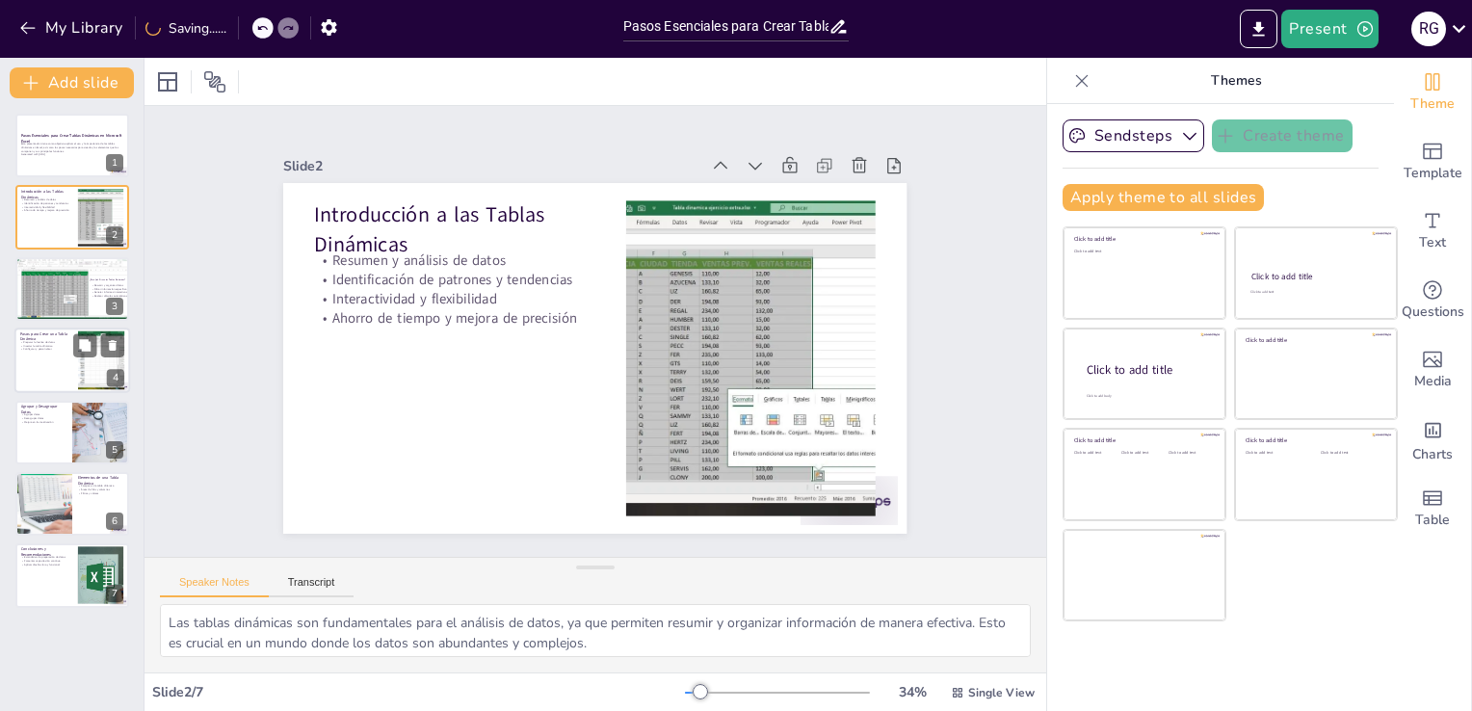
click at [48, 338] on p "Pasos para Crear una Tabla Dinámica" at bounding box center [46, 336] width 52 height 11
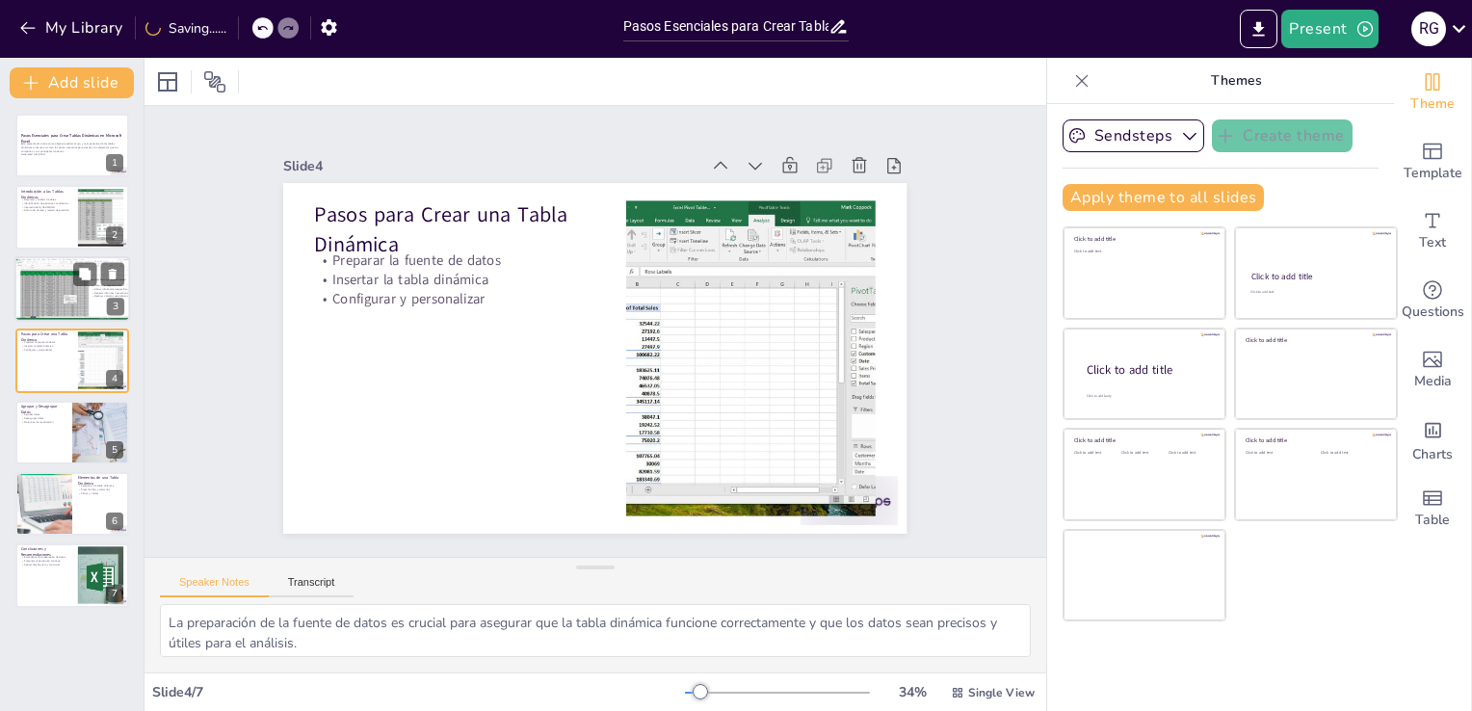
click at [81, 295] on div at bounding box center [72, 289] width 116 height 66
type textarea "La capacidad de resumir y organizar datos es fundamental para una comprensión c…"
